Goal: Use online tool/utility: Utilize a website feature to perform a specific function

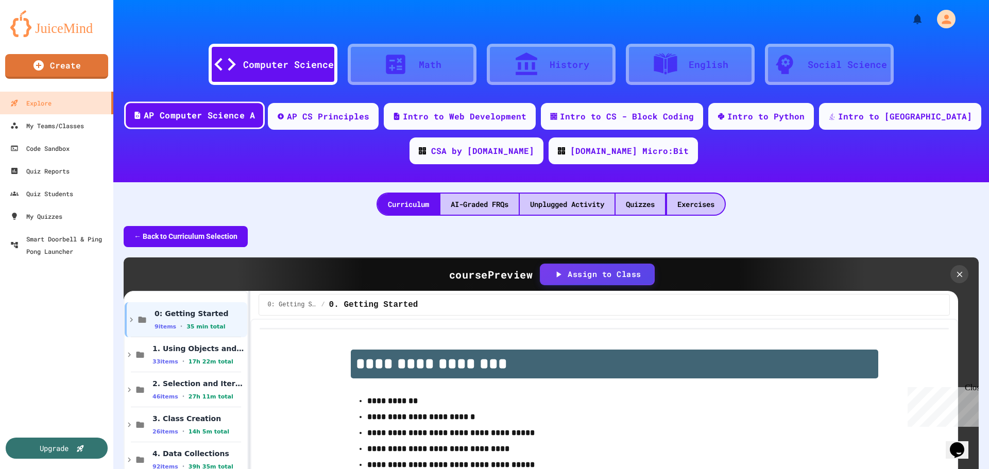
click at [255, 116] on div "AP Computer Science A" at bounding box center [199, 115] width 111 height 13
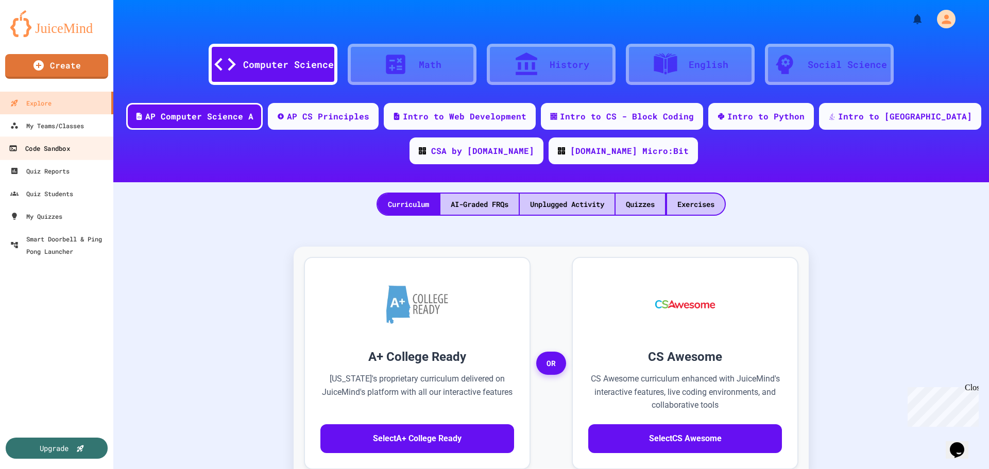
click at [55, 149] on div "Code Sandbox" at bounding box center [39, 148] width 61 height 13
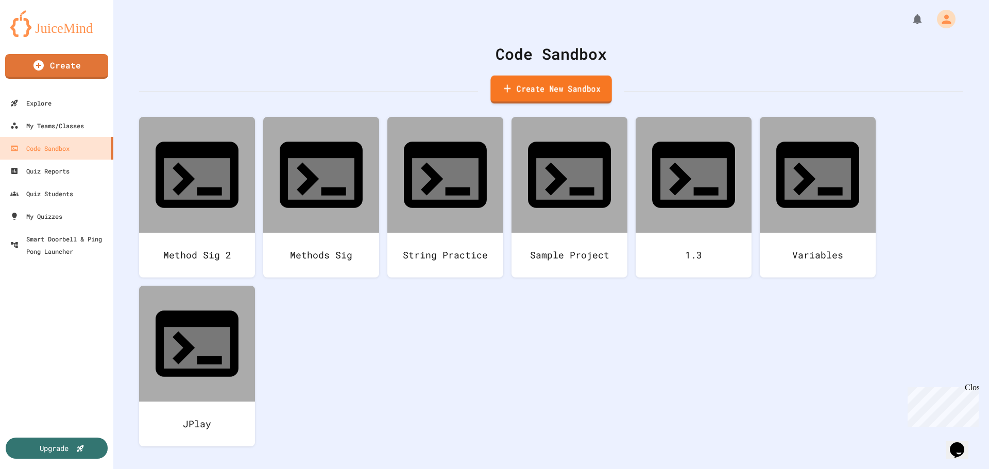
click at [566, 86] on link "Create New Sandbox" at bounding box center [550, 90] width 121 height 28
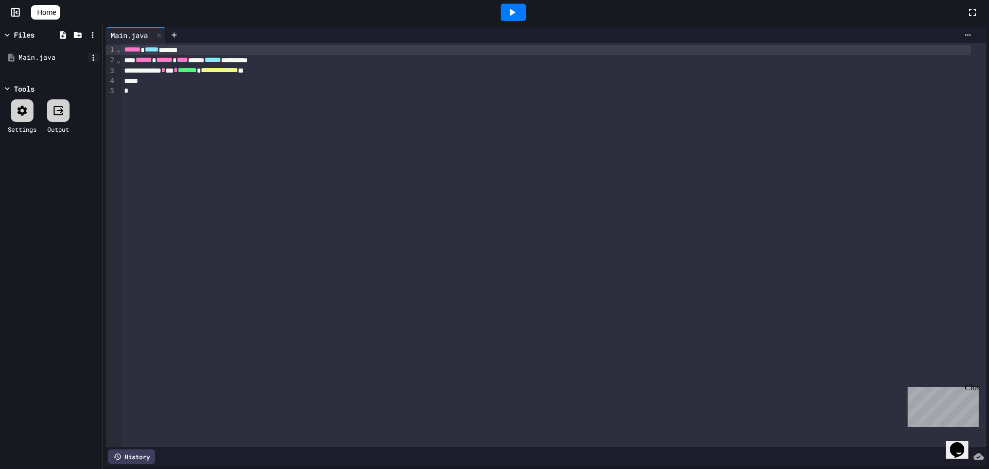
click at [90, 57] on icon at bounding box center [93, 57] width 9 height 9
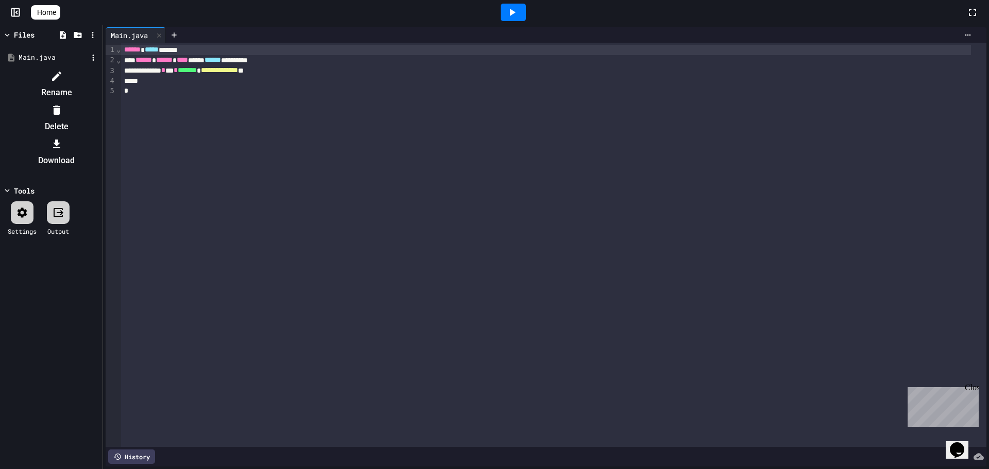
click at [49, 68] on div at bounding box center [51, 68] width 97 height 0
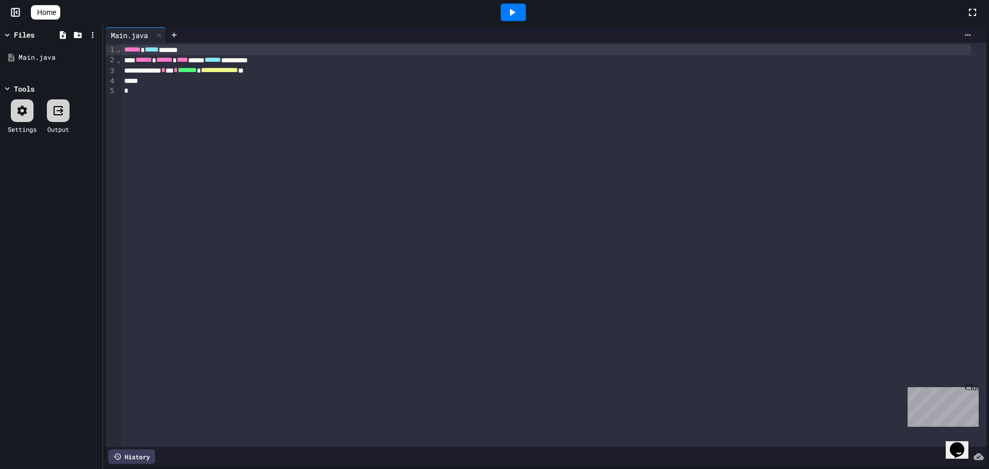
click at [49, 58] on div "Main.java" at bounding box center [59, 58] width 80 height 10
click at [21, 107] on icon at bounding box center [22, 111] width 12 height 12
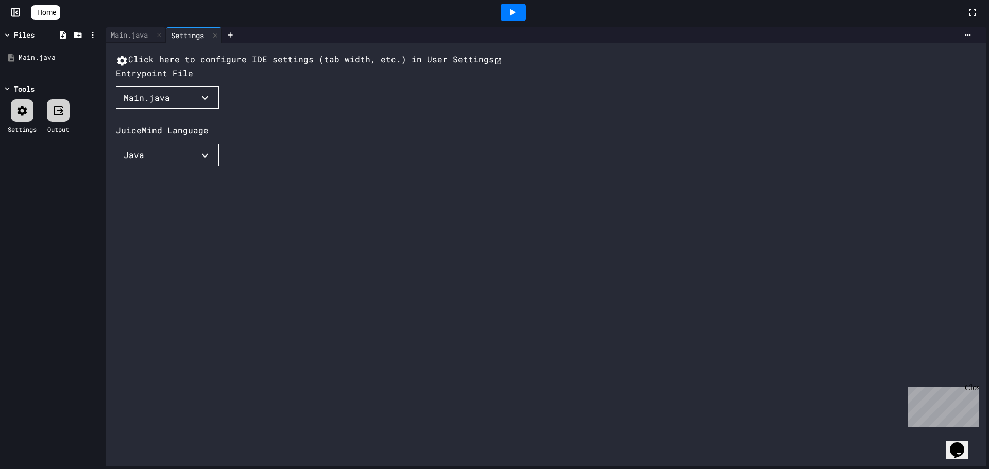
click at [177, 109] on button "Main.java" at bounding box center [167, 98] width 103 height 23
click at [173, 110] on div at bounding box center [144, 110] width 57 height 0
click at [199, 109] on button "Main.java" at bounding box center [167, 98] width 103 height 23
click at [173, 110] on div at bounding box center [144, 110] width 57 height 0
click at [207, 162] on icon "button" at bounding box center [205, 155] width 12 height 12
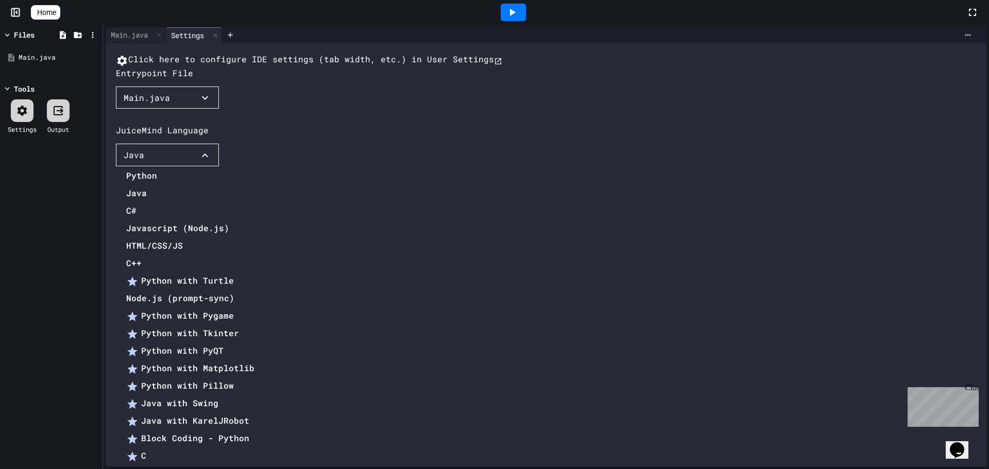
click at [254, 167] on div at bounding box center [185, 167] width 139 height 0
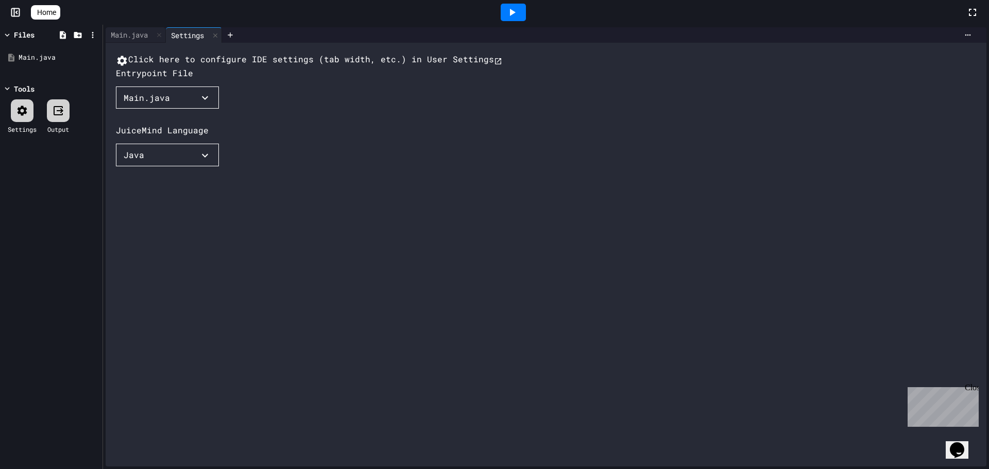
click at [178, 109] on button "Main.java" at bounding box center [167, 98] width 103 height 23
click at [144, 126] on li "Main.java" at bounding box center [149, 118] width 46 height 16
